Goal: Use online tool/utility: Utilize a website feature to perform a specific function

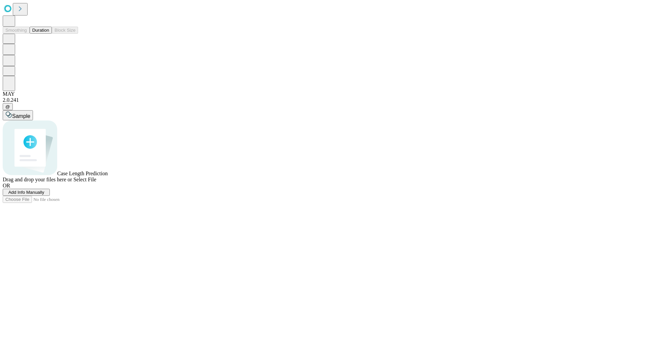
click at [96, 182] on span "Select File" at bounding box center [84, 179] width 23 height 6
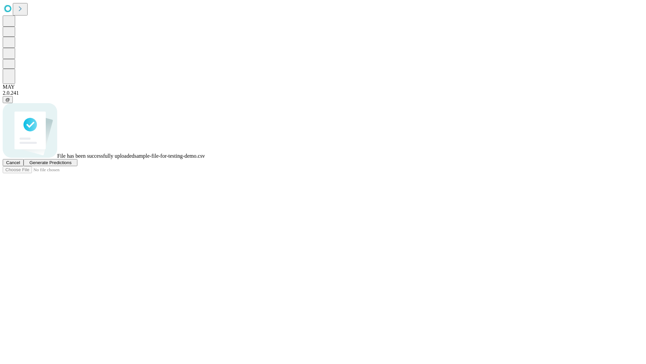
click at [71, 165] on span "Generate Predictions" at bounding box center [50, 162] width 42 height 5
